Goal: Task Accomplishment & Management: Use online tool/utility

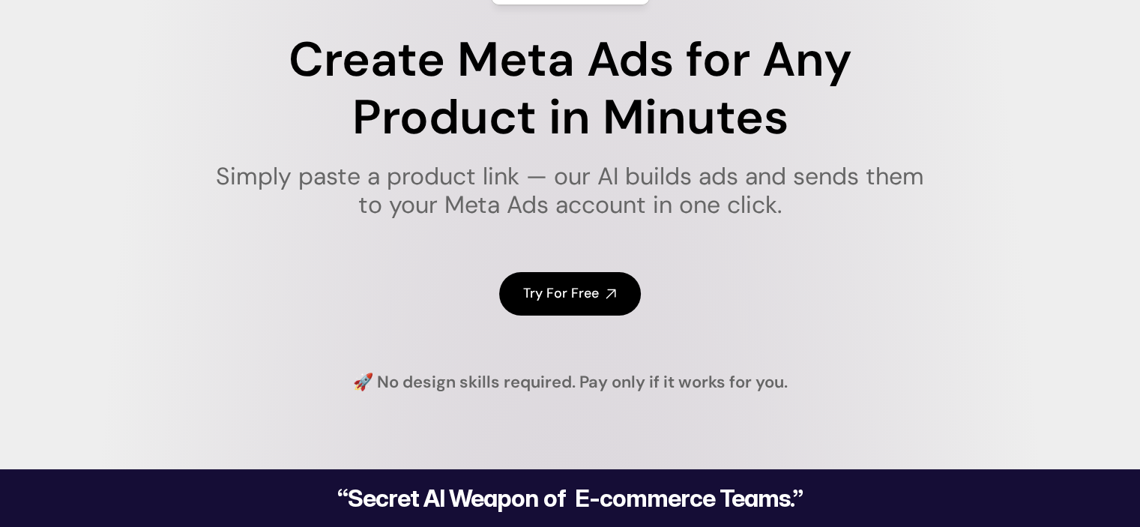
scroll to position [150, 0]
click at [605, 293] on icon at bounding box center [611, 294] width 12 height 12
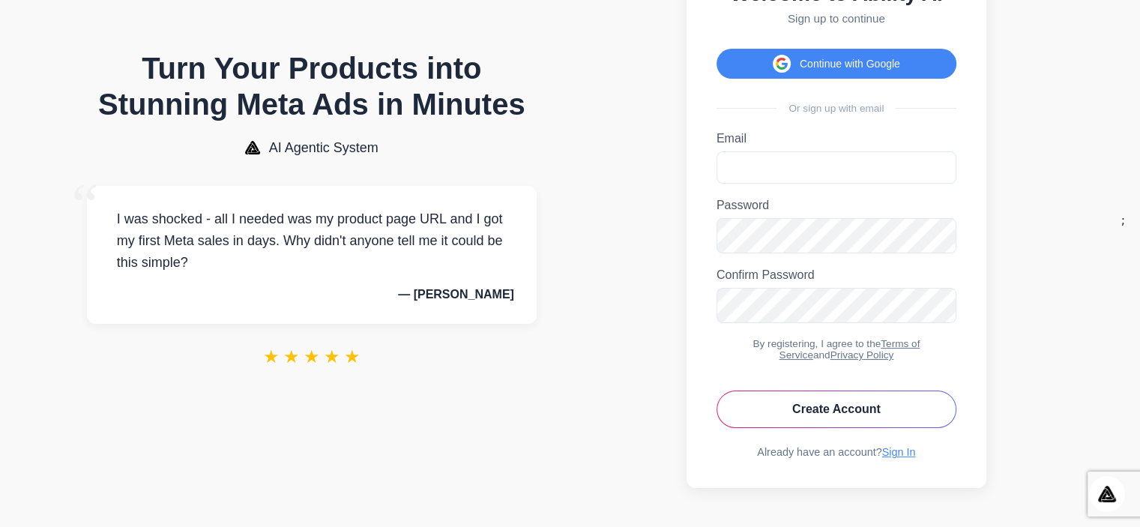
scroll to position [41, 0]
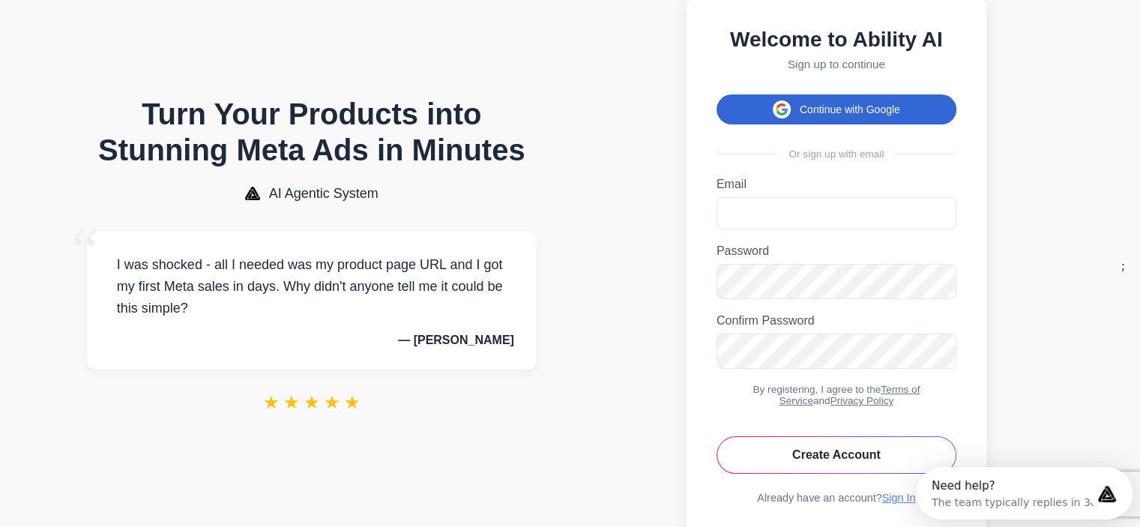
click at [869, 102] on button "Continue with Google" at bounding box center [836, 109] width 240 height 30
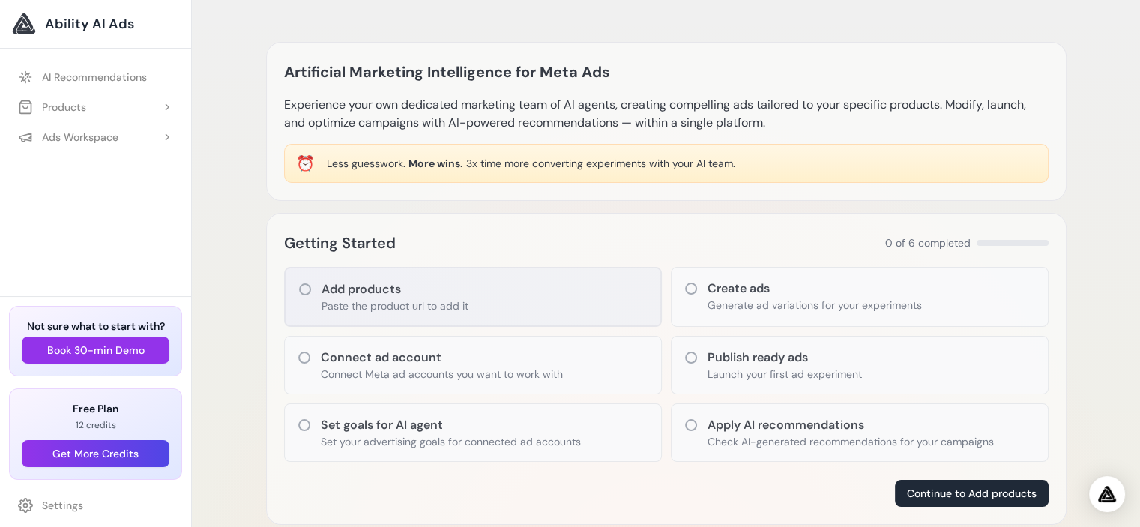
scroll to position [75, 0]
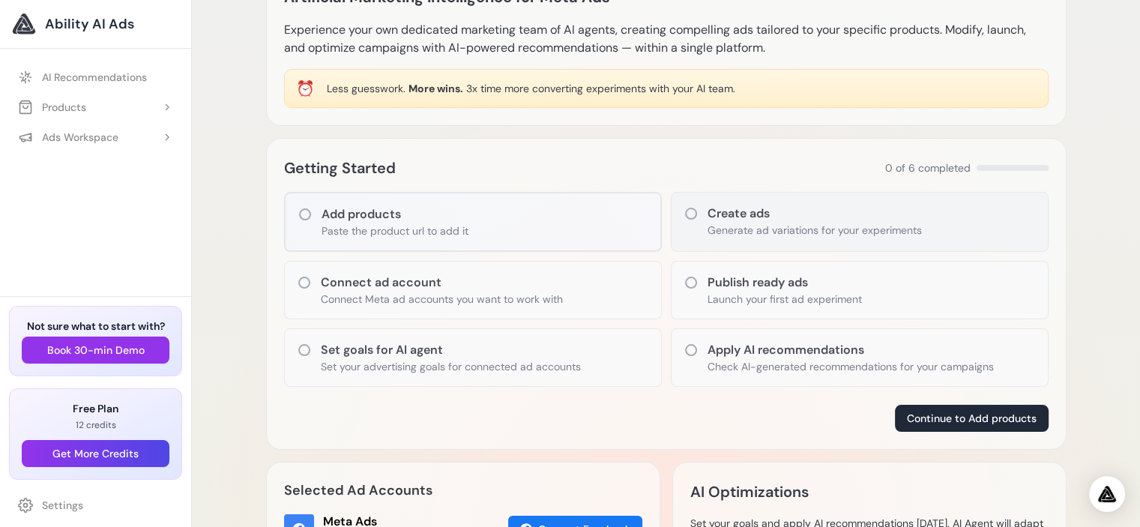
click at [778, 223] on p "Generate ad variations for your experiments" at bounding box center [814, 230] width 214 height 15
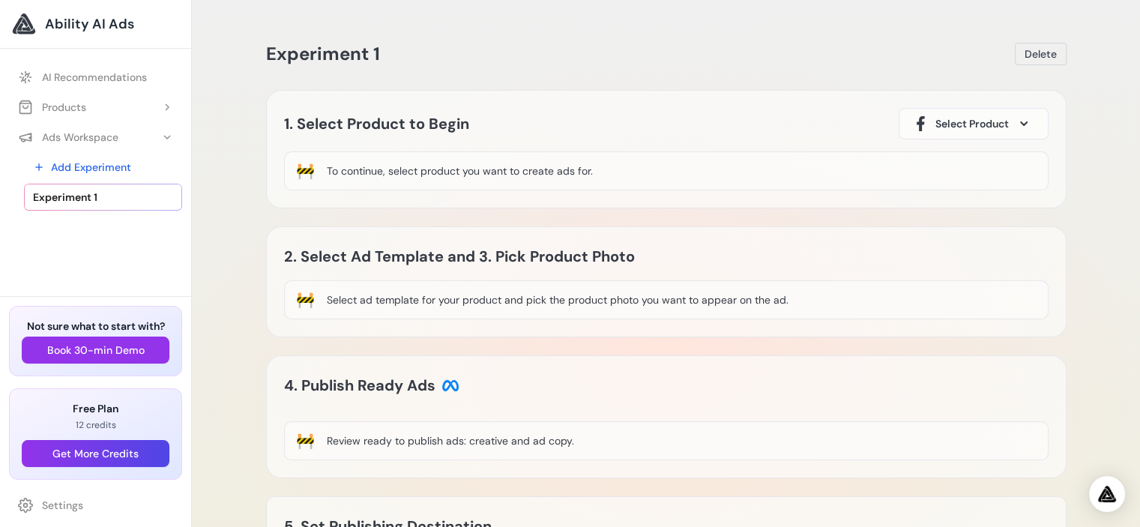
click at [519, 168] on div "To continue, select product you want to create ads for." at bounding box center [460, 170] width 266 height 15
click at [956, 124] on span "Select Product" at bounding box center [971, 123] width 73 height 15
click at [1025, 121] on icon at bounding box center [1023, 123] width 7 height 4
click at [1025, 120] on span at bounding box center [1023, 124] width 18 height 18
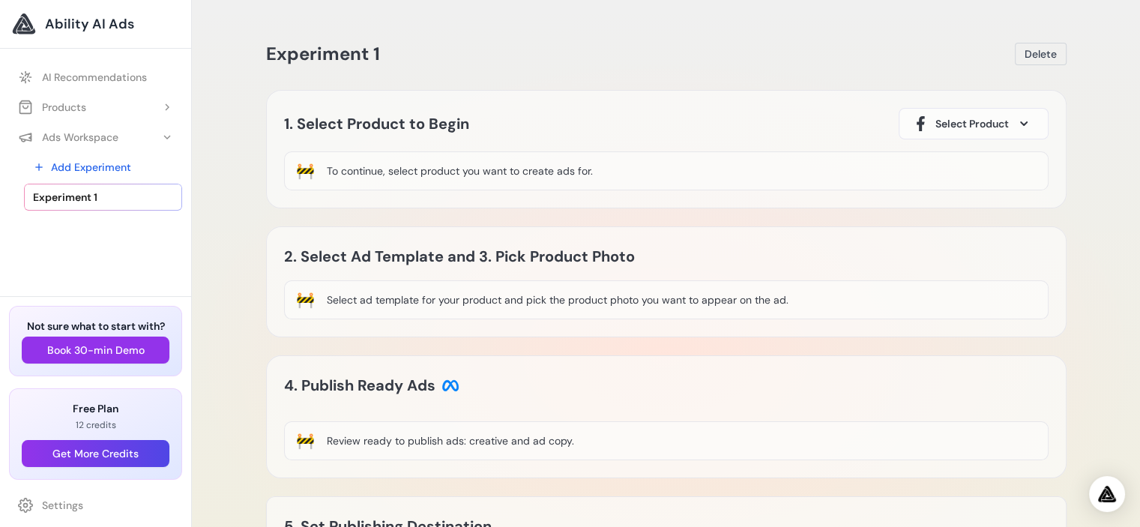
click at [472, 164] on div "To continue, select product you want to create ads for." at bounding box center [460, 170] width 266 height 15
click at [475, 168] on div "To continue, select product you want to create ads for." at bounding box center [460, 170] width 266 height 15
click at [476, 168] on div "To continue, select product you want to create ads for." at bounding box center [460, 170] width 266 height 15
